Goal: Navigation & Orientation: Find specific page/section

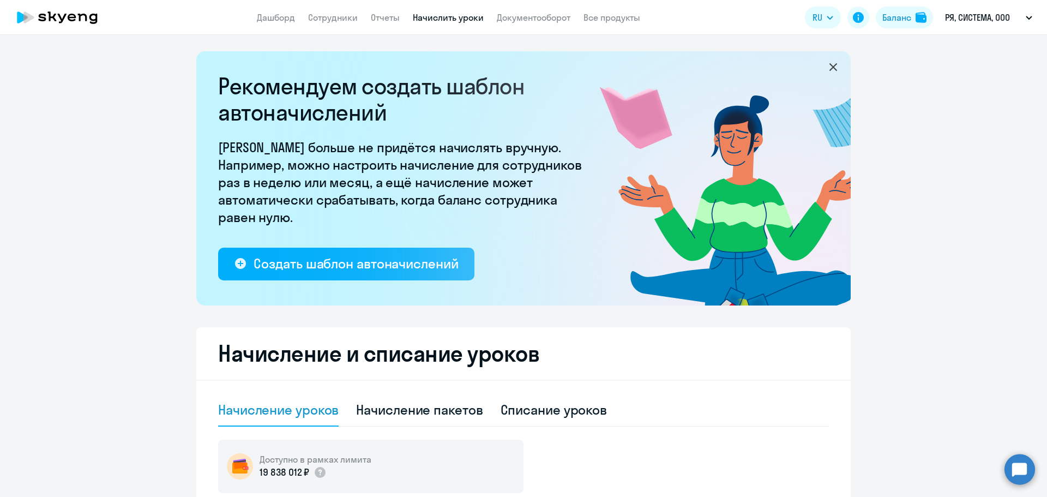
select select "10"
click at [76, 15] on icon at bounding box center [57, 17] width 96 height 27
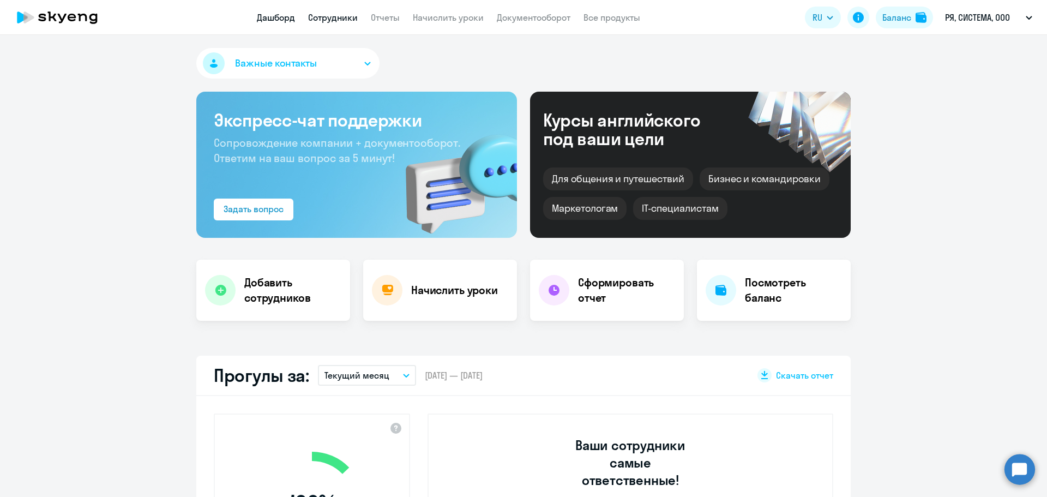
select select "30"
click at [327, 18] on link "Сотрудники" at bounding box center [333, 17] width 50 height 11
select select "30"
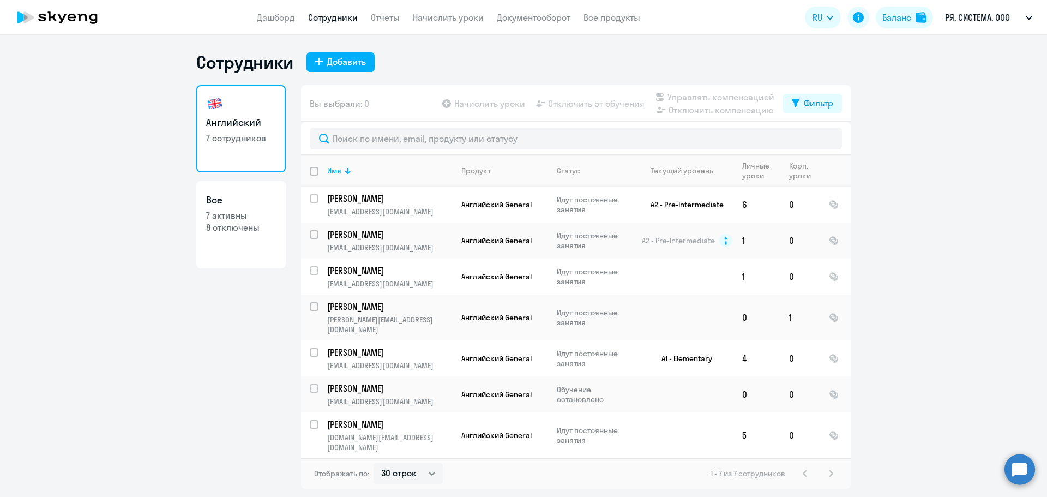
click at [240, 223] on p "8 отключены" at bounding box center [241, 227] width 70 height 12
select select "30"
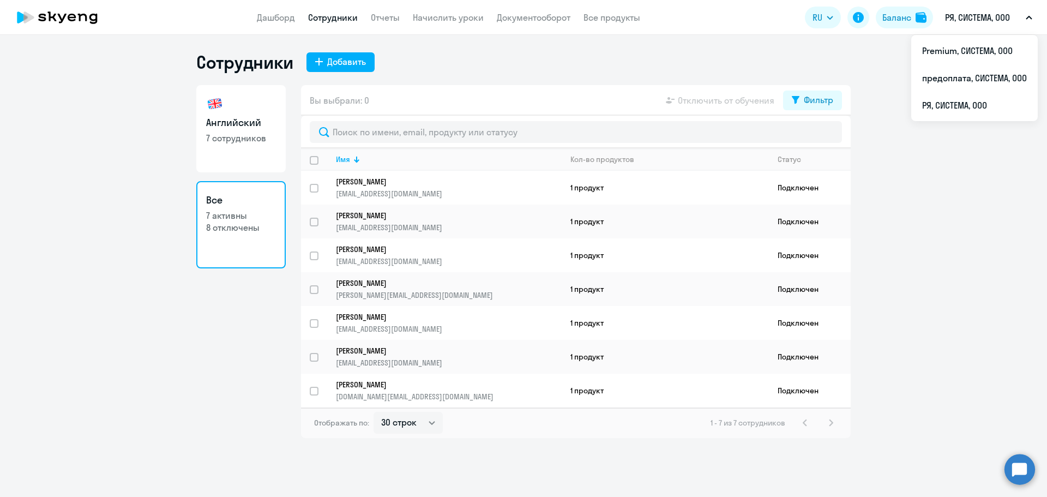
click at [1025, 14] on button "РЯ, СИСТЕМА, ООО" at bounding box center [988, 17] width 98 height 26
click at [1022, 16] on button "РЯ, СИСТЕМА, ООО" at bounding box center [988, 17] width 98 height 26
click at [985, 47] on li "Premium, СИСТЕМА, ООО" at bounding box center [974, 50] width 126 height 27
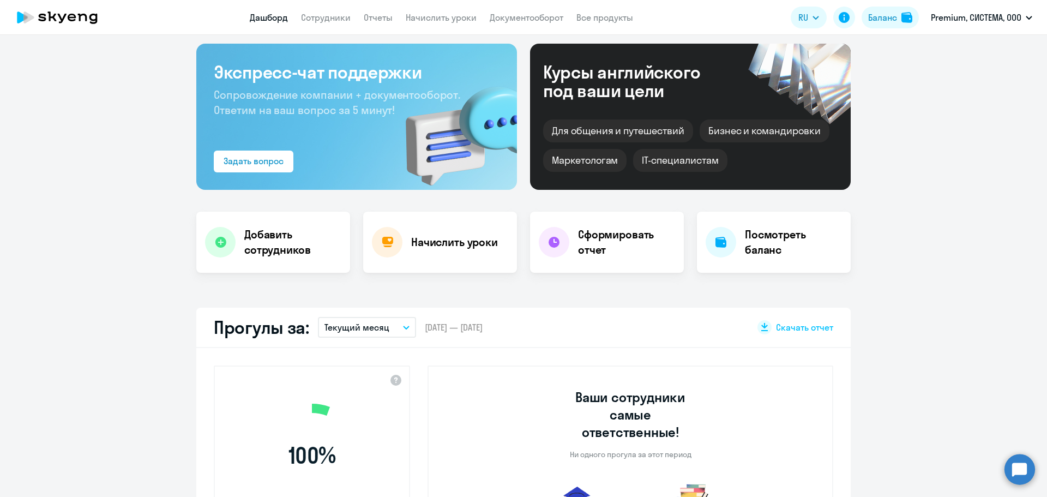
scroll to position [109, 0]
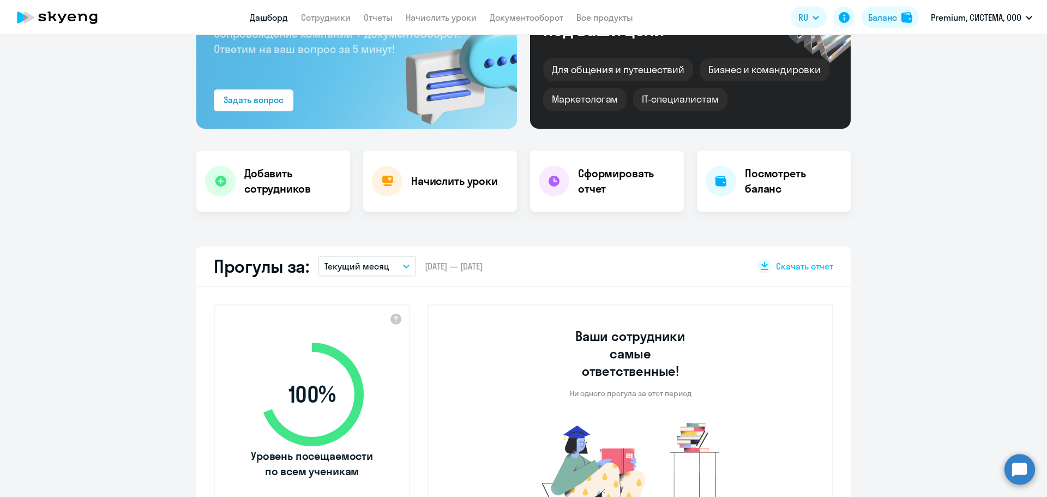
select select "30"
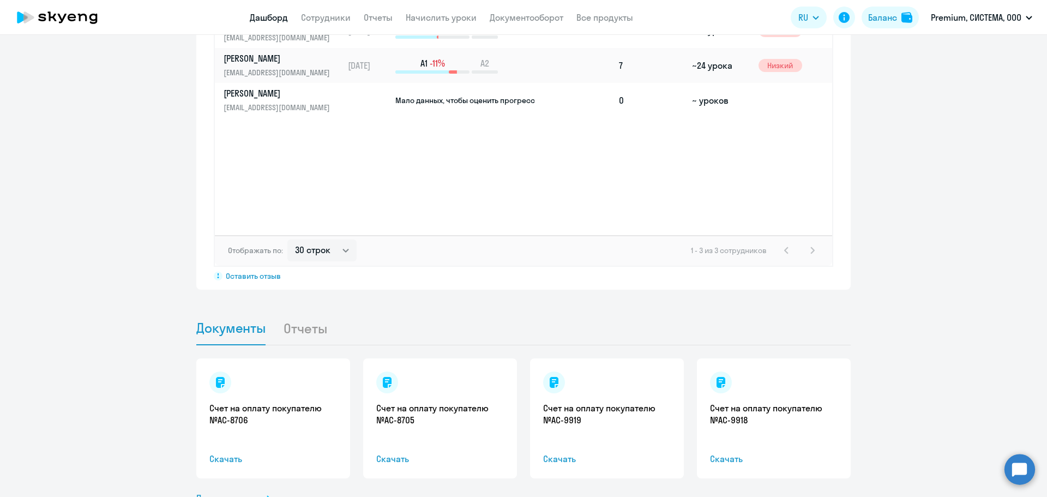
scroll to position [872, 0]
